Goal: Find contact information: Find contact information

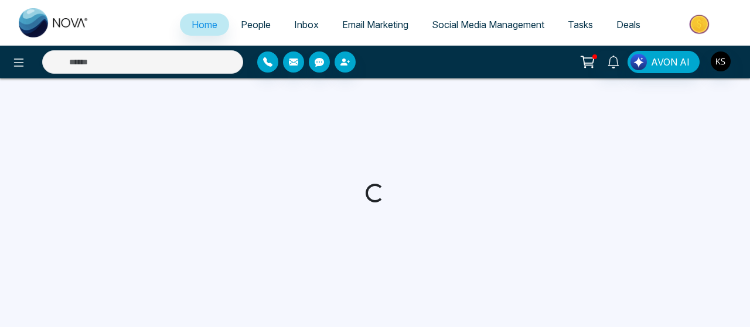
select select "*"
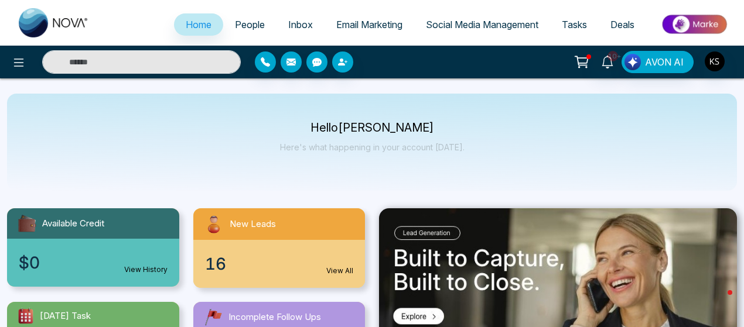
click at [372, 129] on p "Hello Kamal Singh" at bounding box center [372, 128] width 185 height 10
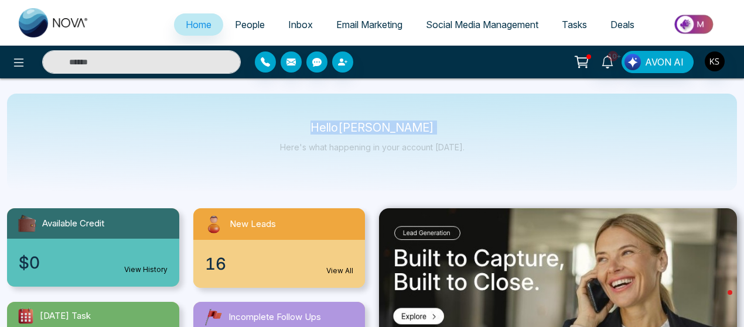
click at [372, 129] on p "Hello Kamal Singh" at bounding box center [372, 128] width 185 height 10
click at [411, 125] on p "Hello Kamal Singh" at bounding box center [372, 128] width 185 height 10
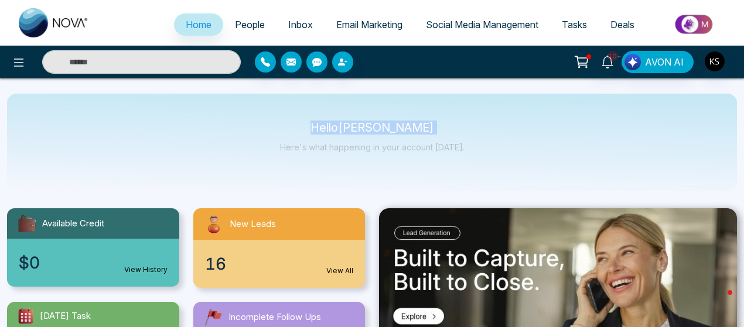
click at [336, 129] on p "Hello Kamal Singh" at bounding box center [372, 128] width 185 height 10
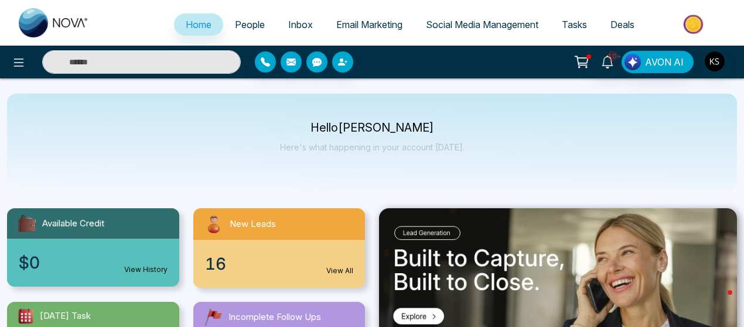
click at [336, 129] on p "Hello Kamal Singh" at bounding box center [372, 128] width 185 height 10
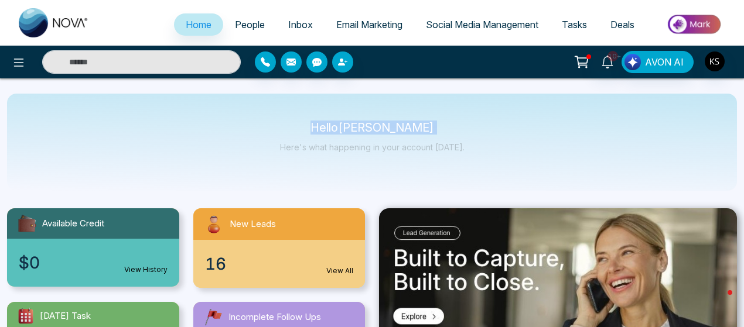
click at [336, 129] on p "Hello Kamal Singh" at bounding box center [372, 128] width 185 height 10
click at [370, 127] on p "Hello Kamal Singh" at bounding box center [372, 128] width 185 height 10
click at [402, 126] on p "Hello Kamal Singh" at bounding box center [372, 128] width 185 height 10
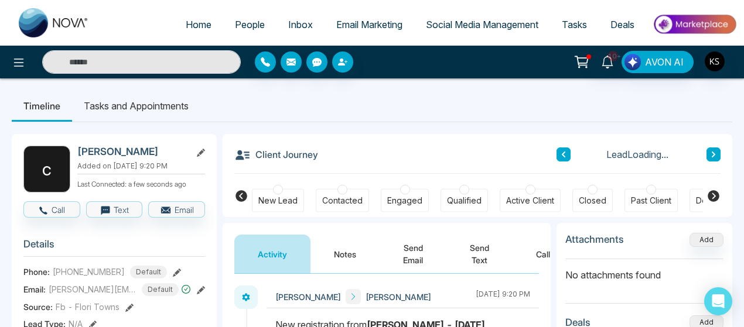
click at [252, 21] on span "People" at bounding box center [250, 25] width 30 height 12
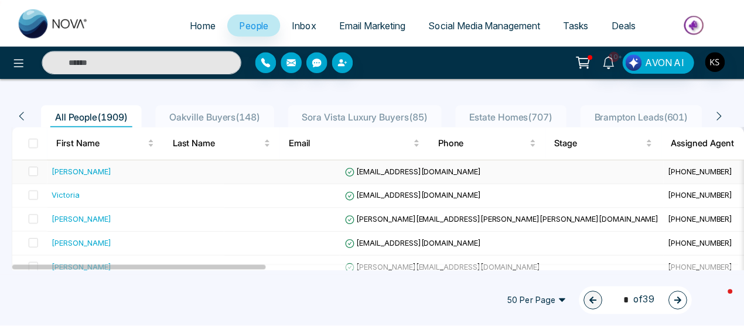
scroll to position [82, 0]
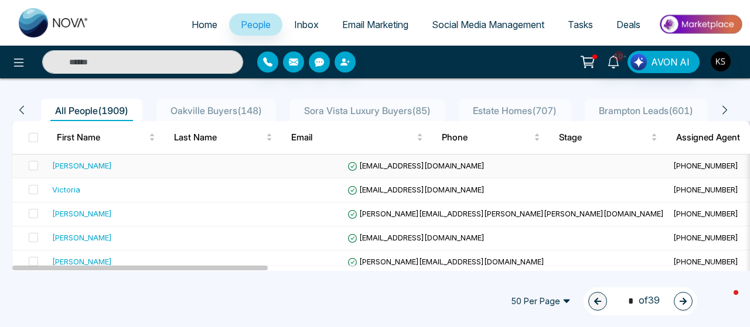
click at [88, 167] on div "[PERSON_NAME]" at bounding box center [82, 166] width 60 height 12
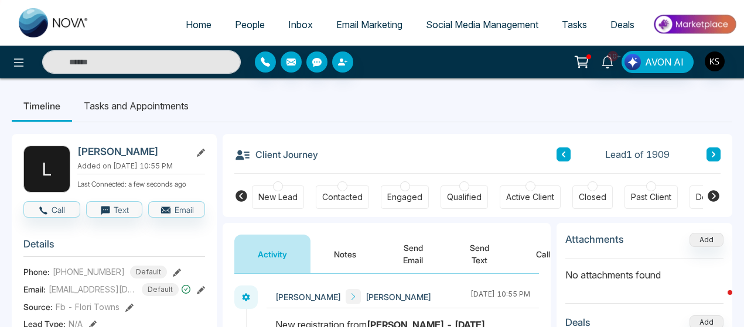
click at [128, 150] on h2 "[PERSON_NAME]" at bounding box center [131, 152] width 109 height 12
copy h2 "Livski"
click at [88, 274] on span "[PHONE_NUMBER]" at bounding box center [89, 272] width 72 height 12
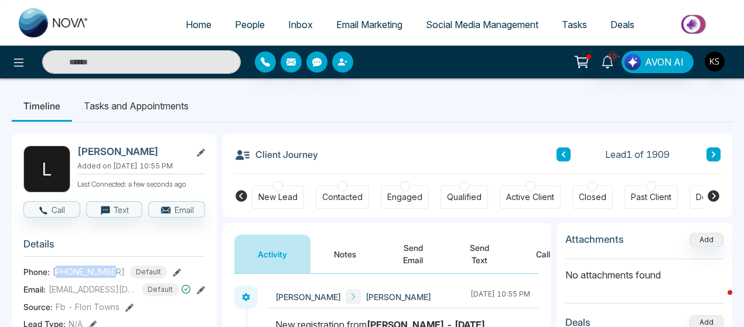
click at [88, 274] on span "[PHONE_NUMBER]" at bounding box center [89, 272] width 72 height 12
copy span "14169850561"
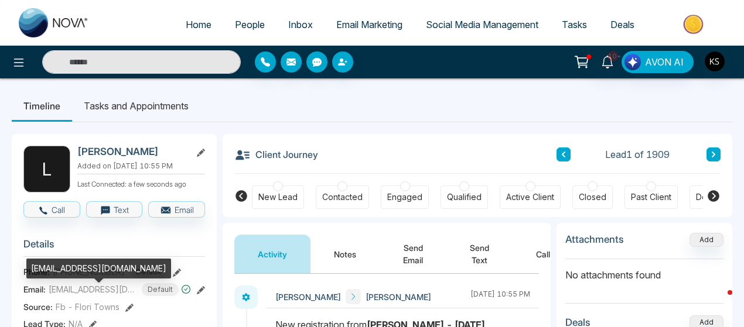
click at [77, 296] on span "[EMAIL_ADDRESS][DOMAIN_NAME]" at bounding box center [93, 290] width 88 height 12
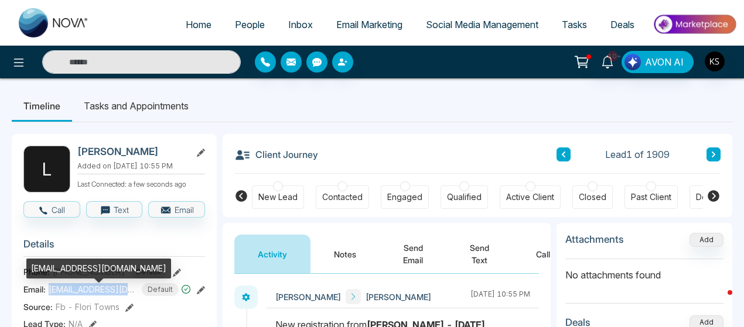
copy span "[EMAIL_ADDRESS][DOMAIN_NAME]"
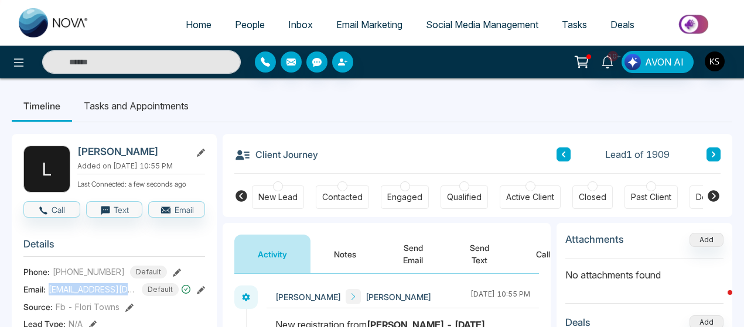
click at [712, 150] on button at bounding box center [714, 155] width 14 height 14
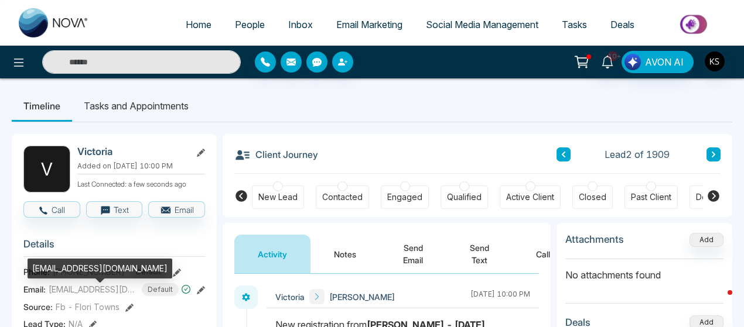
click at [98, 296] on span "[EMAIL_ADDRESS][DOMAIN_NAME]" at bounding box center [93, 290] width 88 height 12
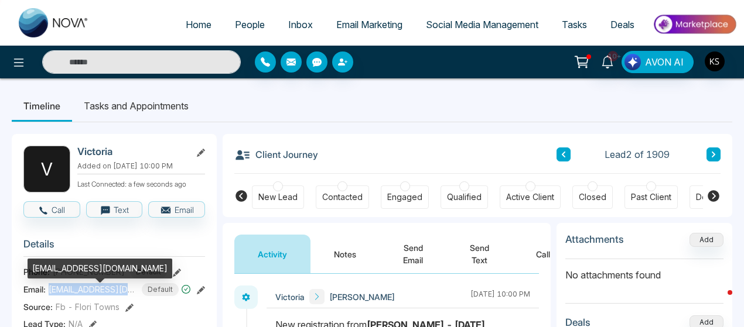
copy span "[EMAIL_ADDRESS][DOMAIN_NAME]"
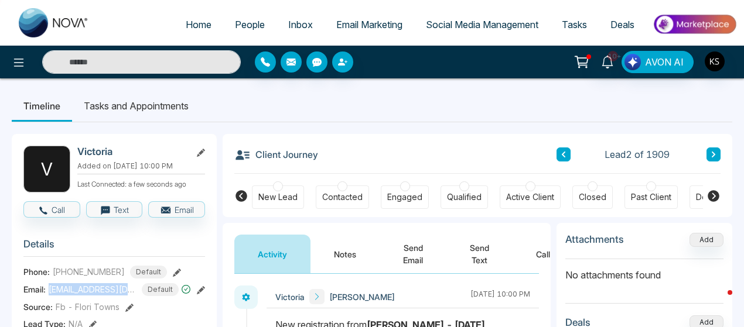
scroll to position [3, 0]
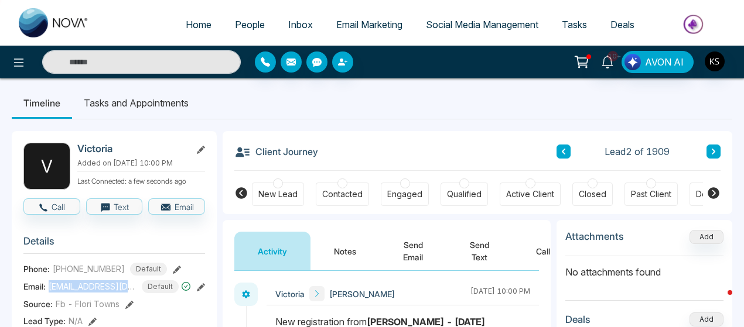
click at [82, 273] on span "[PHONE_NUMBER]" at bounding box center [89, 269] width 72 height 12
copy span "16476465881"
